Goal: Task Accomplishment & Management: Manage account settings

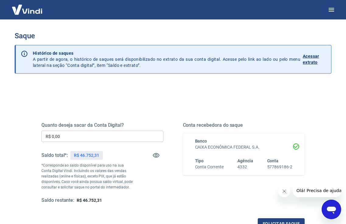
click at [141, 136] on input "R$ 0,00" at bounding box center [102, 136] width 122 height 11
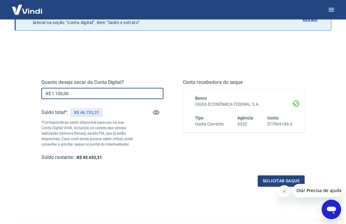
scroll to position [63, 0]
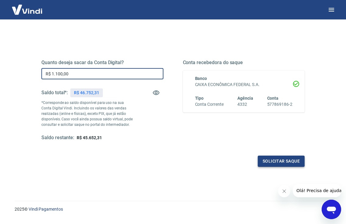
click at [275, 159] on button "Solicitar saque" at bounding box center [281, 161] width 47 height 11
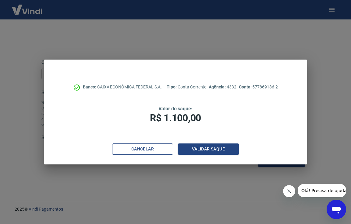
click at [161, 154] on button "Cancelar" at bounding box center [142, 149] width 61 height 11
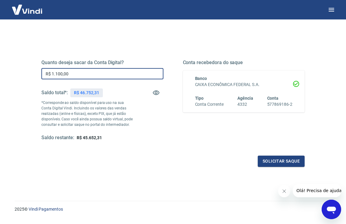
click at [108, 72] on input "R$ 1.100,00" at bounding box center [102, 73] width 122 height 11
type input "R$ 11.000,00"
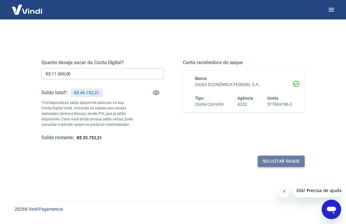
click at [278, 160] on button "Solicitar saque" at bounding box center [281, 161] width 47 height 11
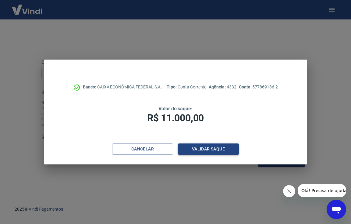
click at [203, 150] on button "Validar saque" at bounding box center [208, 149] width 61 height 11
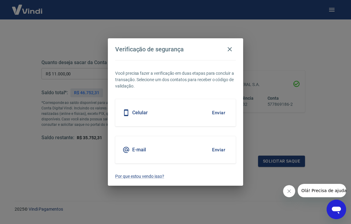
click at [218, 111] on button "Enviar" at bounding box center [219, 113] width 20 height 13
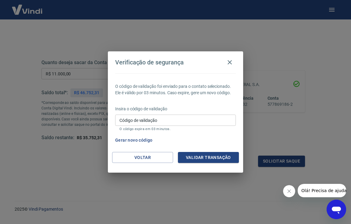
click at [148, 139] on button "Gerar novo código" at bounding box center [134, 140] width 42 height 11
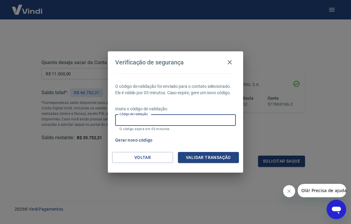
click at [187, 118] on input "Código de validação" at bounding box center [175, 120] width 121 height 11
click at [231, 62] on icon "button" at bounding box center [229, 62] width 7 height 7
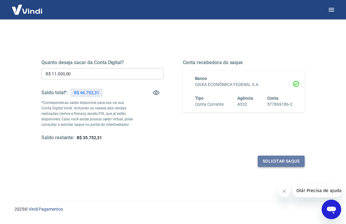
click at [281, 162] on button "Solicitar saque" at bounding box center [281, 161] width 47 height 11
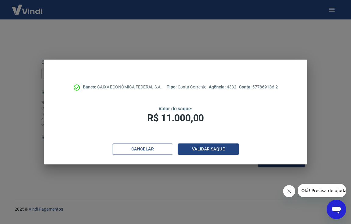
click at [216, 143] on div "Banco: CAIXA ECONÔMICA FEDERAL S.A. Tipo: Conta Corrente Agência: 4332 Conta: 5…" at bounding box center [175, 102] width 263 height 84
click at [220, 146] on button "Validar saque" at bounding box center [208, 149] width 61 height 11
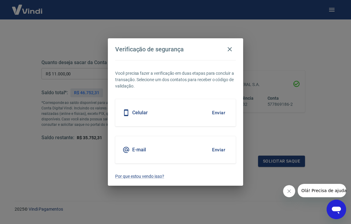
click at [221, 113] on button "Enviar" at bounding box center [219, 113] width 20 height 13
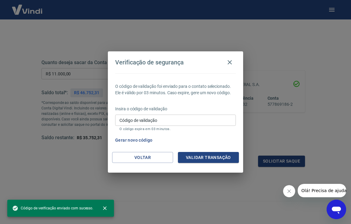
click at [187, 122] on input "Código de validação" at bounding box center [175, 120] width 121 height 11
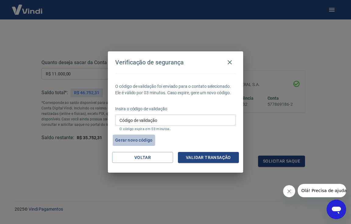
click at [130, 139] on button "Gerar novo código" at bounding box center [134, 140] width 42 height 11
click at [129, 140] on button "Gerar novo código" at bounding box center [134, 140] width 42 height 11
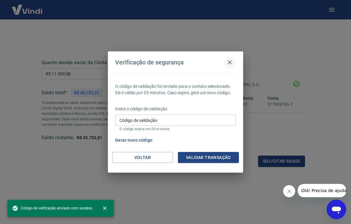
click at [227, 62] on icon "button" at bounding box center [229, 62] width 7 height 7
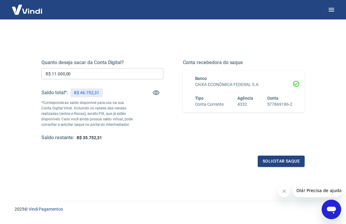
click at [219, 38] on div "Quanto deseja sacar da Conta Digital? R$ 11.000,00 ​ Saldo total*: R$ 46.752,31…" at bounding box center [173, 104] width 278 height 142
click at [282, 192] on icon "Fechar mensagem da empresa" at bounding box center [284, 191] width 5 height 5
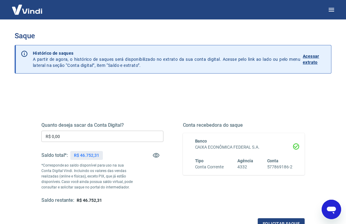
click at [92, 135] on input "R$ 0,00" at bounding box center [102, 136] width 122 height 11
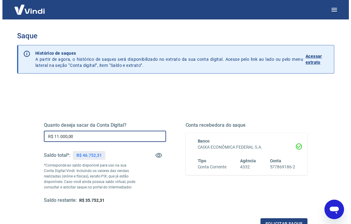
scroll to position [31, 0]
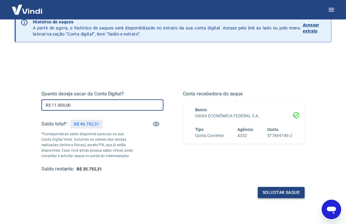
type input "R$ 11.000,00"
click at [294, 191] on button "Solicitar saque" at bounding box center [281, 192] width 47 height 11
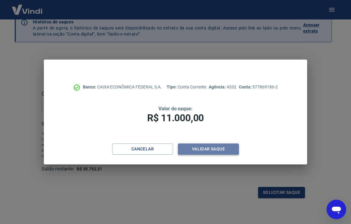
click at [224, 149] on button "Validar saque" at bounding box center [208, 149] width 61 height 11
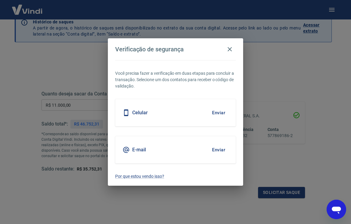
click at [218, 117] on button "Enviar" at bounding box center [219, 113] width 20 height 13
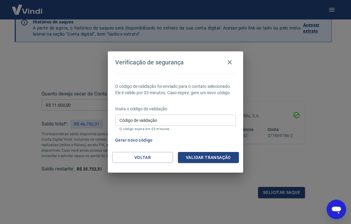
click at [337, 211] on icon "Abrir janela de mensagens" at bounding box center [336, 210] width 9 height 7
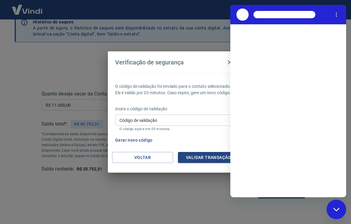
scroll to position [0, 0]
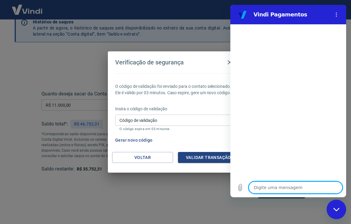
type textarea "B"
type textarea "x"
type textarea "BO"
type textarea "x"
type textarea "BOA"
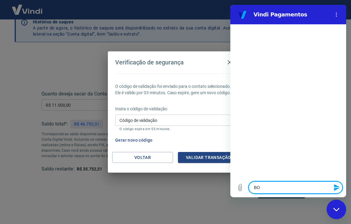
type textarea "x"
type textarea "BOA"
type textarea "x"
type textarea "BOA T"
type textarea "x"
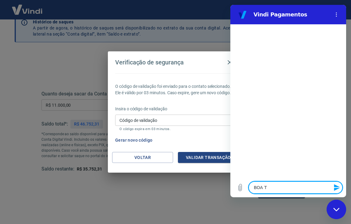
type textarea "BOA TY"
type textarea "x"
type textarea "BOA TYA"
type textarea "x"
type textarea "BOA TYAR"
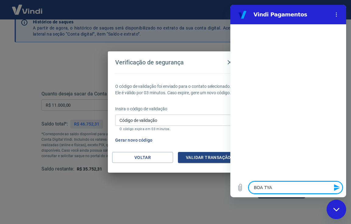
type textarea "x"
type textarea "BOA TYARD"
type textarea "x"
type textarea "BOA TYARDE"
type textarea "x"
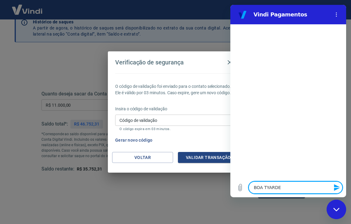
type textarea "BOA TYARDE["
type textarea "x"
type textarea "BOA TYARDE"
type textarea "x"
type textarea "BOA TYARD"
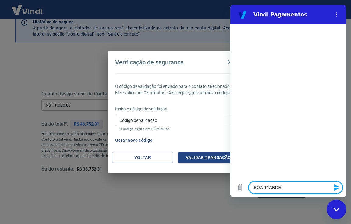
type textarea "x"
type textarea "BOA TYAR"
type textarea "x"
type textarea "BOA TYA"
type textarea "x"
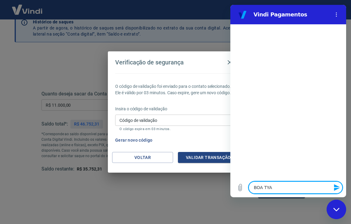
type textarea "BOA TY"
type textarea "x"
type textarea "BOA T"
type textarea "x"
type textarea "BOA TA"
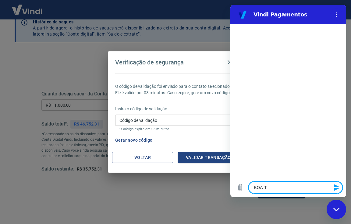
type textarea "x"
type textarea "BOA TAR"
type textarea "x"
type textarea "BOA TARD"
type textarea "x"
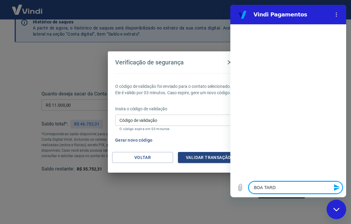
type textarea "BOA TARDE"
type textarea "x"
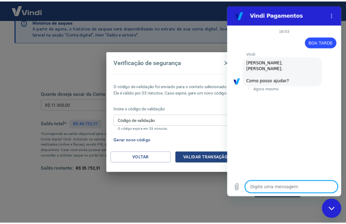
scroll to position [35, 0]
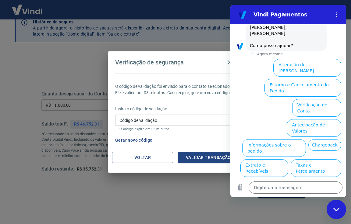
click at [188, 203] on div "Verificação de segurança O código de validação foi enviado para o contato selec…" at bounding box center [175, 112] width 351 height 224
click at [335, 207] on div "Fechar janela de mensagens" at bounding box center [336, 210] width 18 height 18
type textarea "x"
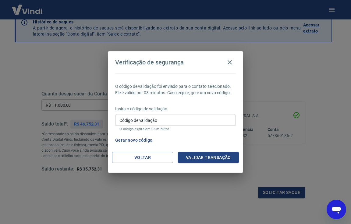
click at [138, 194] on div "Verificação de segurança O código de validação foi enviado para o contato selec…" at bounding box center [175, 112] width 351 height 224
click at [178, 120] on input "Código de validação" at bounding box center [175, 120] width 121 height 11
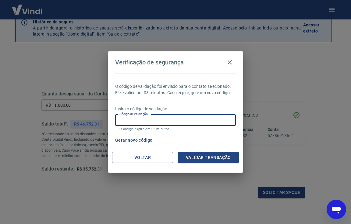
click at [137, 201] on div "Verificação de segurança O código de validação foi enviado para o contato selec…" at bounding box center [175, 112] width 351 height 224
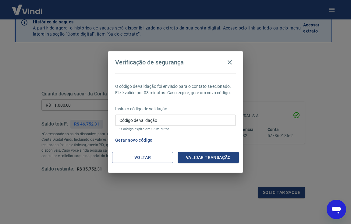
click at [259, 72] on div "Verificação de segurança O código de validação foi enviado para o contato selec…" at bounding box center [175, 112] width 351 height 224
click at [143, 137] on button "Gerar novo código" at bounding box center [134, 140] width 42 height 11
click at [161, 157] on button "Voltar" at bounding box center [142, 157] width 61 height 11
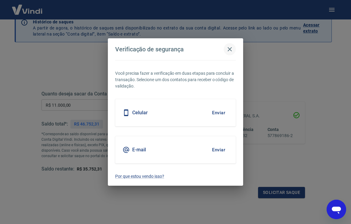
click at [231, 51] on icon "button" at bounding box center [229, 49] width 7 height 7
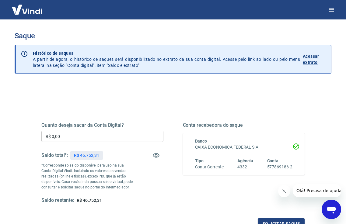
click at [86, 138] on input "R$ 0,00" at bounding box center [102, 136] width 122 height 11
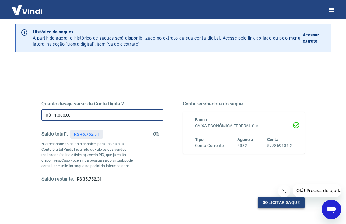
type input "R$ 11.000,00"
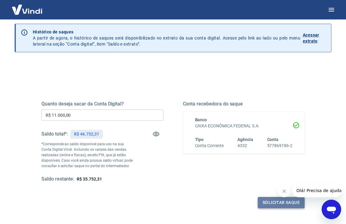
click at [281, 205] on button "Solicitar saque" at bounding box center [281, 202] width 47 height 11
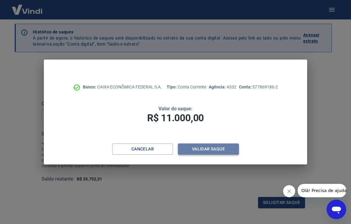
click at [216, 150] on button "Validar saque" at bounding box center [208, 149] width 61 height 11
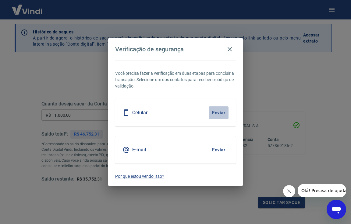
click at [218, 109] on button "Enviar" at bounding box center [219, 113] width 20 height 13
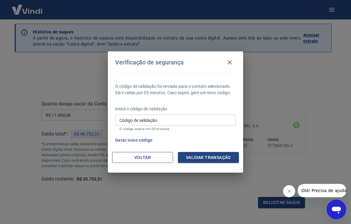
click at [172, 158] on button "Voltar" at bounding box center [142, 157] width 61 height 11
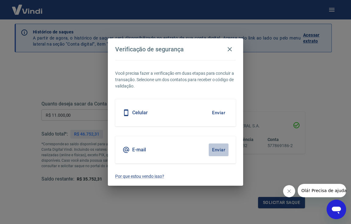
click at [219, 148] on button "Enviar" at bounding box center [219, 150] width 20 height 13
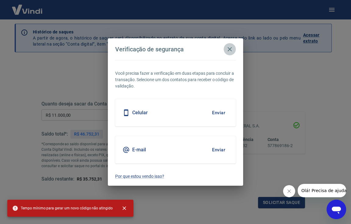
click at [229, 49] on icon "button" at bounding box center [229, 49] width 4 height 4
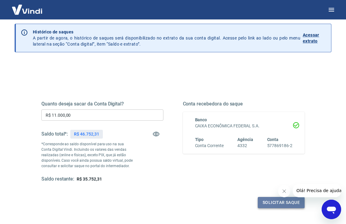
click at [259, 201] on button "Solicitar saque" at bounding box center [281, 202] width 47 height 11
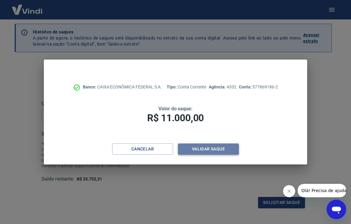
click at [200, 149] on button "Validar saque" at bounding box center [208, 149] width 61 height 11
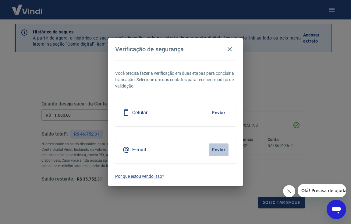
click at [220, 147] on button "Enviar" at bounding box center [219, 150] width 20 height 13
click at [217, 150] on button "Enviar" at bounding box center [219, 150] width 20 height 13
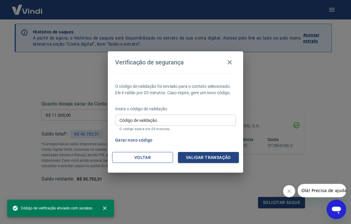
click at [144, 159] on button "Voltar" at bounding box center [142, 157] width 61 height 11
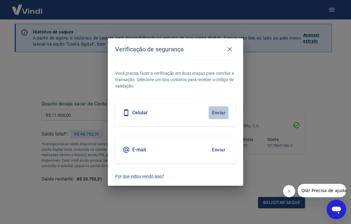
click at [212, 115] on button "Enviar" at bounding box center [219, 113] width 20 height 13
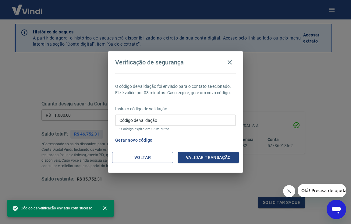
click at [287, 191] on icon "Fechar mensagem da empresa" at bounding box center [288, 191] width 5 height 5
click at [179, 121] on input "Código de validação" at bounding box center [175, 120] width 121 height 11
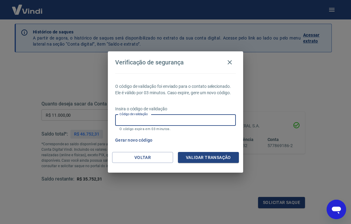
type input "454233"
click at [200, 156] on button "Validar transação" at bounding box center [208, 157] width 61 height 11
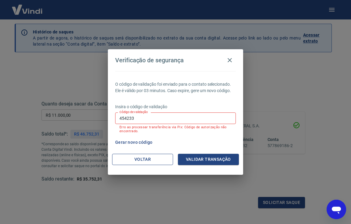
click at [158, 159] on button "Voltar" at bounding box center [142, 159] width 61 height 11
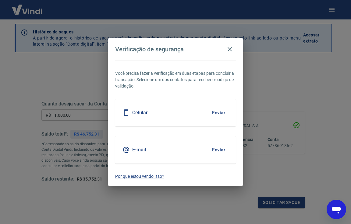
click at [222, 113] on button "Enviar" at bounding box center [219, 113] width 20 height 13
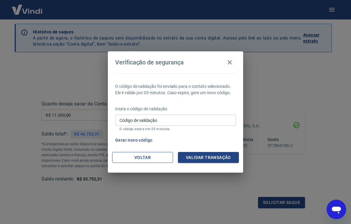
click at [143, 157] on button "Voltar" at bounding box center [142, 157] width 61 height 11
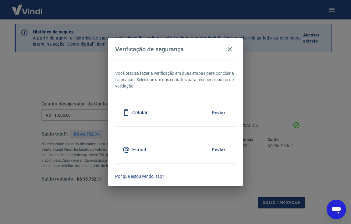
click at [218, 111] on button "Enviar" at bounding box center [219, 113] width 20 height 13
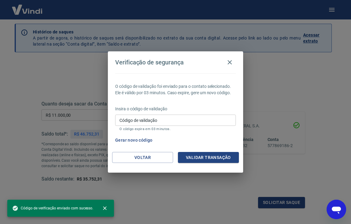
click at [138, 139] on button "Gerar novo código" at bounding box center [134, 140] width 42 height 11
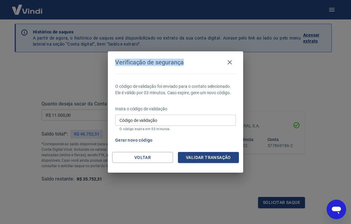
drag, startPoint x: 187, startPoint y: 64, endPoint x: 110, endPoint y: 59, distance: 77.2
click at [110, 59] on h2 "Verificação de segurança" at bounding box center [175, 62] width 135 height 22
copy h4 "Verificação de segurança"
click at [143, 139] on button "Gerar novo código" at bounding box center [134, 140] width 42 height 11
click at [148, 140] on button "Gerar novo código" at bounding box center [134, 140] width 42 height 11
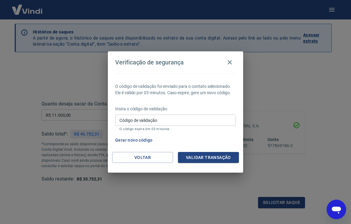
click at [101, 208] on div "Verificação de segurança O código de validação foi enviado para o contato selec…" at bounding box center [175, 112] width 351 height 224
click at [228, 62] on icon "button" at bounding box center [229, 62] width 7 height 7
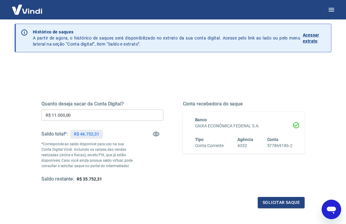
click at [283, 80] on div "Quanto deseja sacar da Conta Digital? R$ 11.000,00 ​ Saldo total*: R$ 46.752,31…" at bounding box center [173, 145] width 278 height 142
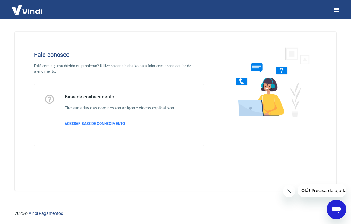
click at [333, 207] on icon "Abrir janela de mensagens" at bounding box center [336, 209] width 11 height 11
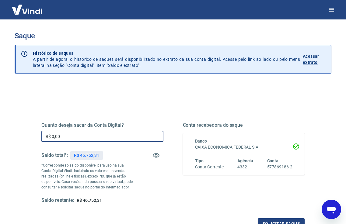
click at [104, 139] on input "R$ 0,00" at bounding box center [102, 136] width 122 height 11
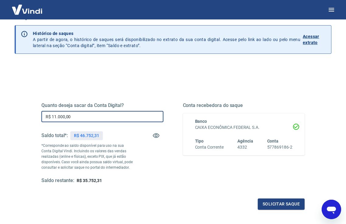
scroll to position [33, 0]
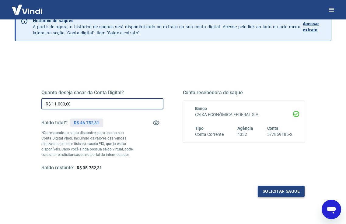
type input "R$ 11.000,00"
click at [289, 189] on button "Solicitar saque" at bounding box center [281, 191] width 47 height 11
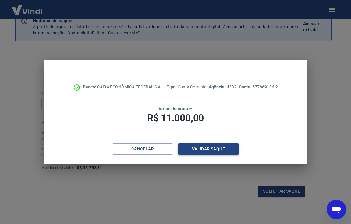
click at [219, 148] on button "Validar saque" at bounding box center [208, 149] width 61 height 11
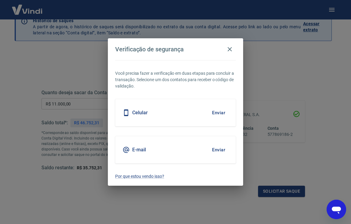
click at [218, 113] on button "Enviar" at bounding box center [219, 113] width 20 height 13
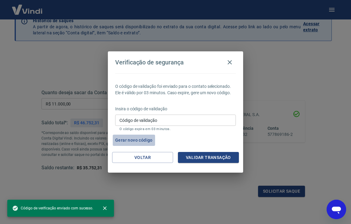
click at [144, 142] on button "Gerar novo código" at bounding box center [134, 140] width 42 height 11
click at [331, 117] on div "Verificação de segurança O código de validação foi enviado para o contato selec…" at bounding box center [175, 112] width 351 height 224
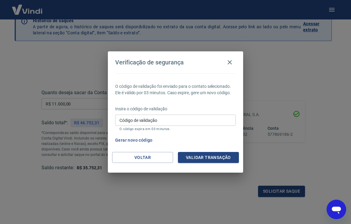
click at [170, 117] on input "Código de validação" at bounding box center [175, 120] width 121 height 11
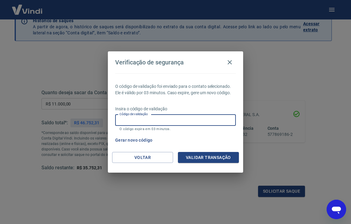
click at [156, 171] on div "Voltar Validar transação" at bounding box center [175, 162] width 135 height 21
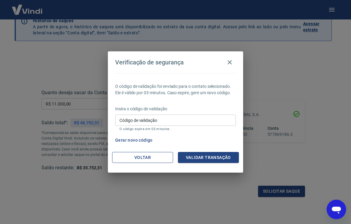
click at [155, 159] on button "Voltar" at bounding box center [142, 157] width 61 height 11
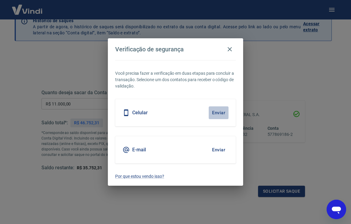
click at [220, 112] on button "Enviar" at bounding box center [219, 113] width 20 height 13
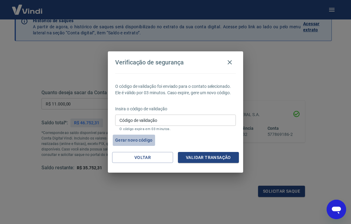
click at [136, 139] on button "Gerar novo código" at bounding box center [134, 140] width 42 height 11
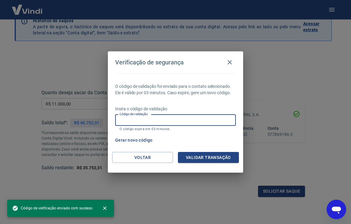
click at [157, 121] on input "Código de validação" at bounding box center [175, 120] width 121 height 11
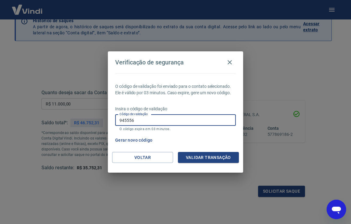
type input "945556"
click at [203, 157] on button "Validar transação" at bounding box center [208, 157] width 61 height 11
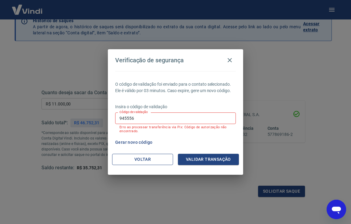
click at [154, 160] on button "Voltar" at bounding box center [142, 159] width 61 height 11
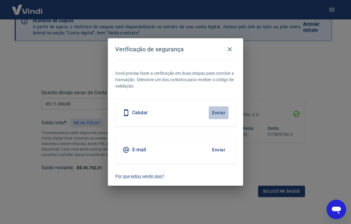
click at [214, 112] on button "Enviar" at bounding box center [219, 113] width 20 height 13
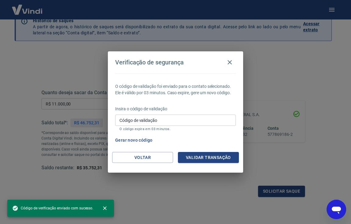
click at [70, 206] on span "Código de verificação enviado com sucesso." at bounding box center [52, 209] width 81 height 6
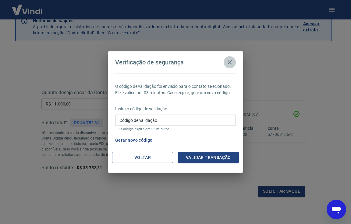
click at [230, 62] on icon "button" at bounding box center [229, 62] width 7 height 7
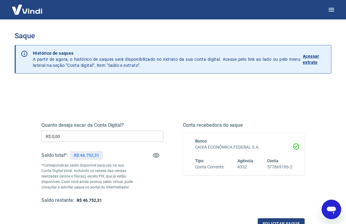
click at [120, 138] on input "R$ 0,00" at bounding box center [102, 136] width 122 height 11
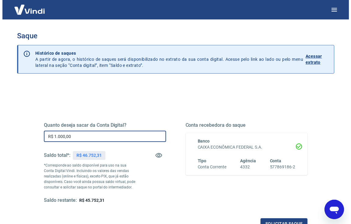
scroll to position [45, 0]
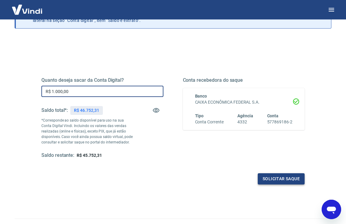
click at [293, 175] on button "Solicitar saque" at bounding box center [281, 179] width 47 height 11
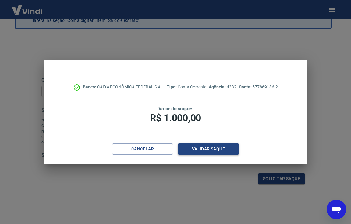
click at [194, 149] on button "Validar saque" at bounding box center [208, 149] width 61 height 11
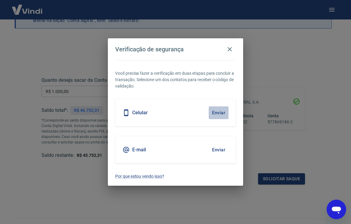
click at [213, 112] on button "Enviar" at bounding box center [219, 113] width 20 height 13
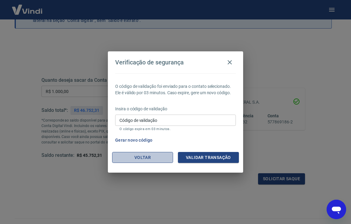
click at [170, 155] on button "Voltar" at bounding box center [142, 157] width 61 height 11
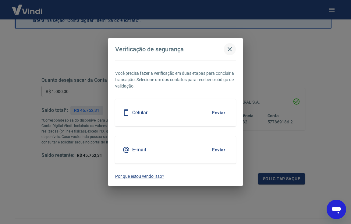
click at [227, 48] on icon "button" at bounding box center [229, 49] width 7 height 7
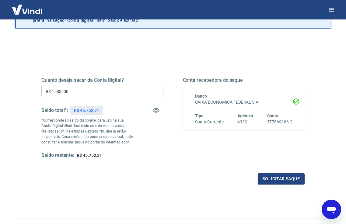
click at [83, 90] on input "R$ 1.000,00" at bounding box center [102, 91] width 122 height 11
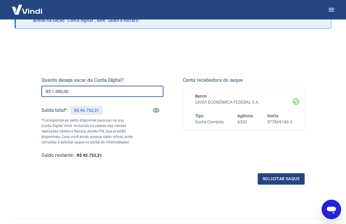
click at [83, 90] on input "R$ 1.000,00" at bounding box center [102, 91] width 122 height 11
type input "R$ 11.000,00"
click at [270, 177] on button "Solicitar saque" at bounding box center [281, 179] width 47 height 11
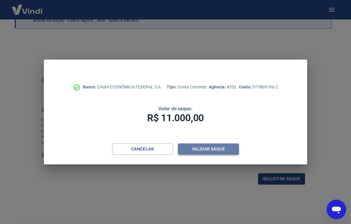
click at [199, 151] on button "Validar saque" at bounding box center [208, 149] width 61 height 11
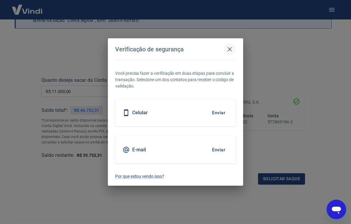
click at [230, 47] on icon "button" at bounding box center [229, 49] width 7 height 7
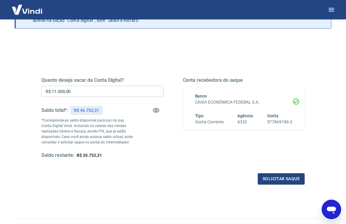
click at [263, 49] on div "Quanto deseja sacar da Conta Digital? R$ 11.000,00 ​ Saldo total*: R$ 46.752,31…" at bounding box center [173, 147] width 317 height 218
click at [264, 177] on button "Solicitar saque" at bounding box center [281, 179] width 47 height 11
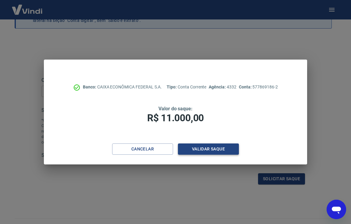
click at [198, 147] on button "Validar saque" at bounding box center [208, 149] width 61 height 11
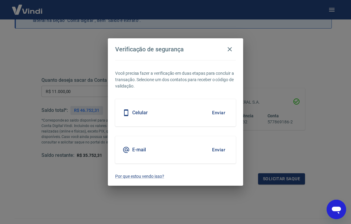
click at [221, 115] on button "Enviar" at bounding box center [219, 113] width 20 height 13
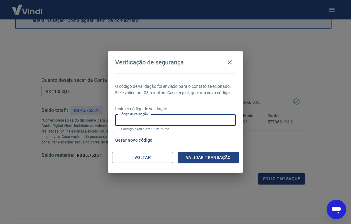
click at [202, 121] on input "Código de validação" at bounding box center [175, 120] width 121 height 11
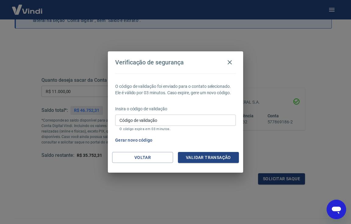
click at [218, 59] on div "Verificação de segurança" at bounding box center [175, 62] width 121 height 12
click at [235, 62] on button "button" at bounding box center [230, 62] width 12 height 12
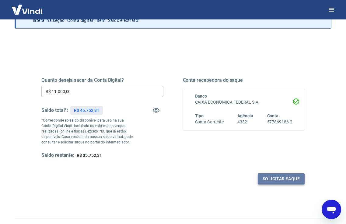
click at [271, 178] on button "Solicitar saque" at bounding box center [281, 179] width 47 height 11
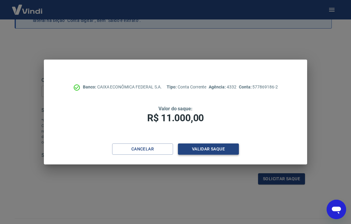
click at [193, 151] on button "Validar saque" at bounding box center [208, 149] width 61 height 11
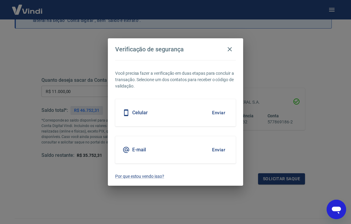
click at [217, 114] on button "Enviar" at bounding box center [219, 113] width 20 height 13
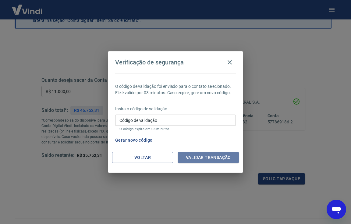
click at [201, 154] on button "Validar transação" at bounding box center [208, 157] width 61 height 11
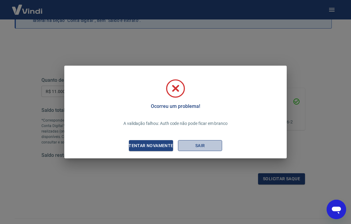
click at [206, 144] on button "Sair" at bounding box center [200, 145] width 44 height 11
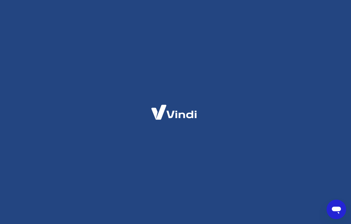
click at [187, 177] on div at bounding box center [175, 112] width 351 height 224
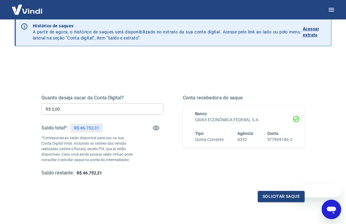
scroll to position [28, 0]
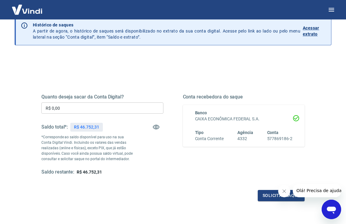
click at [102, 107] on input "R$ 0,00" at bounding box center [102, 108] width 122 height 11
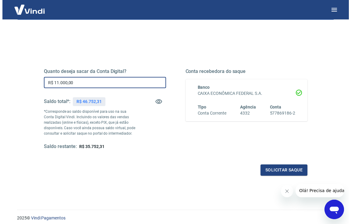
scroll to position [69, 0]
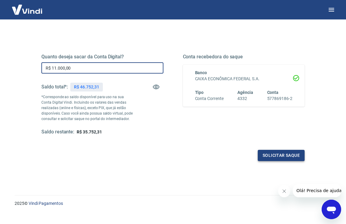
type input "R$ 11.000,00"
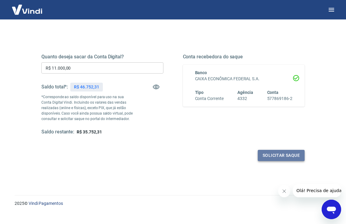
click at [279, 153] on button "Solicitar saque" at bounding box center [281, 155] width 47 height 11
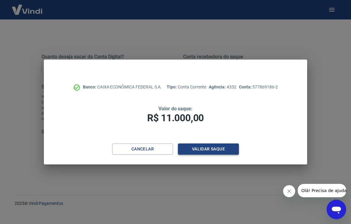
click at [201, 151] on button "Validar saque" at bounding box center [208, 149] width 61 height 11
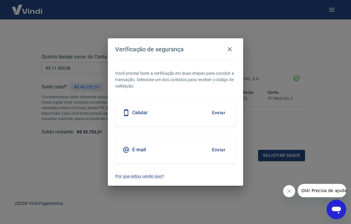
click at [218, 111] on button "Enviar" at bounding box center [219, 113] width 20 height 13
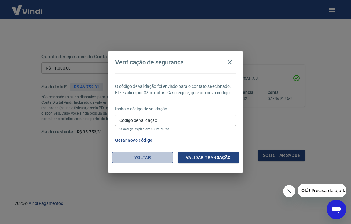
click at [151, 156] on button "Voltar" at bounding box center [142, 157] width 61 height 11
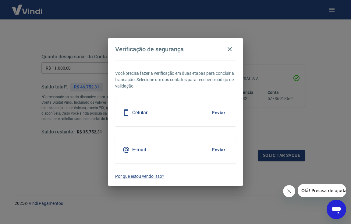
click at [215, 147] on button "Enviar" at bounding box center [219, 150] width 20 height 13
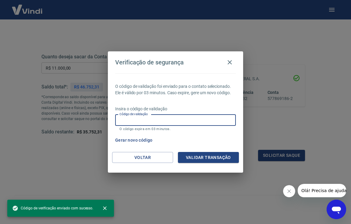
drag, startPoint x: 204, startPoint y: 120, endPoint x: 200, endPoint y: 129, distance: 10.0
click at [204, 120] on input "Código de validação" at bounding box center [175, 120] width 121 height 11
paste input "975957"
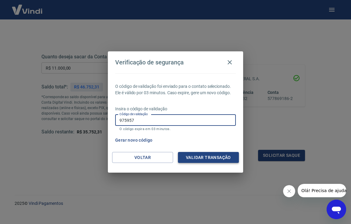
type input "975957"
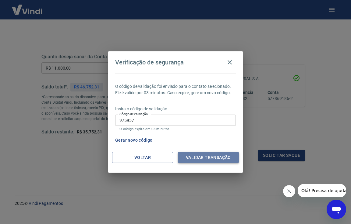
click at [205, 154] on button "Validar transação" at bounding box center [208, 157] width 61 height 11
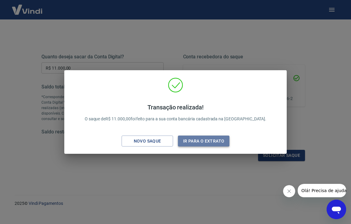
click at [196, 138] on button "Ir para o extrato" at bounding box center [203, 141] width 51 height 11
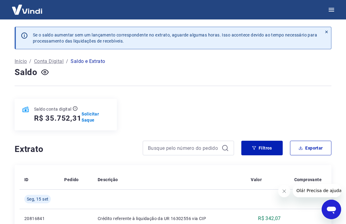
click at [266, 81] on div at bounding box center [173, 86] width 317 height 15
